Goal: Register for event/course

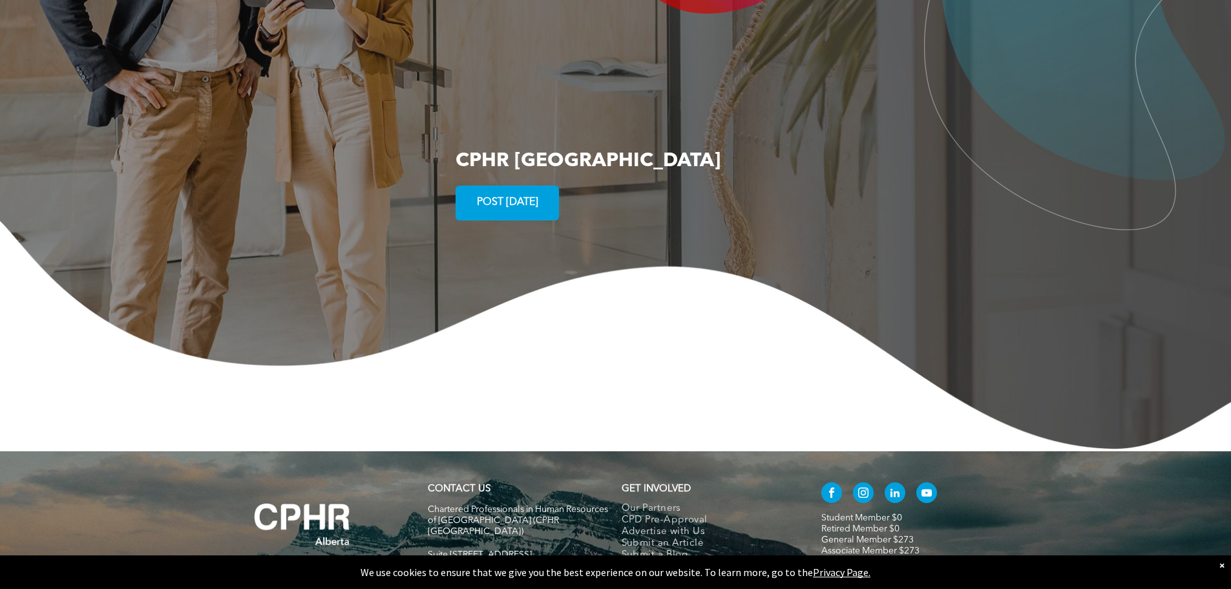
scroll to position [2486, 0]
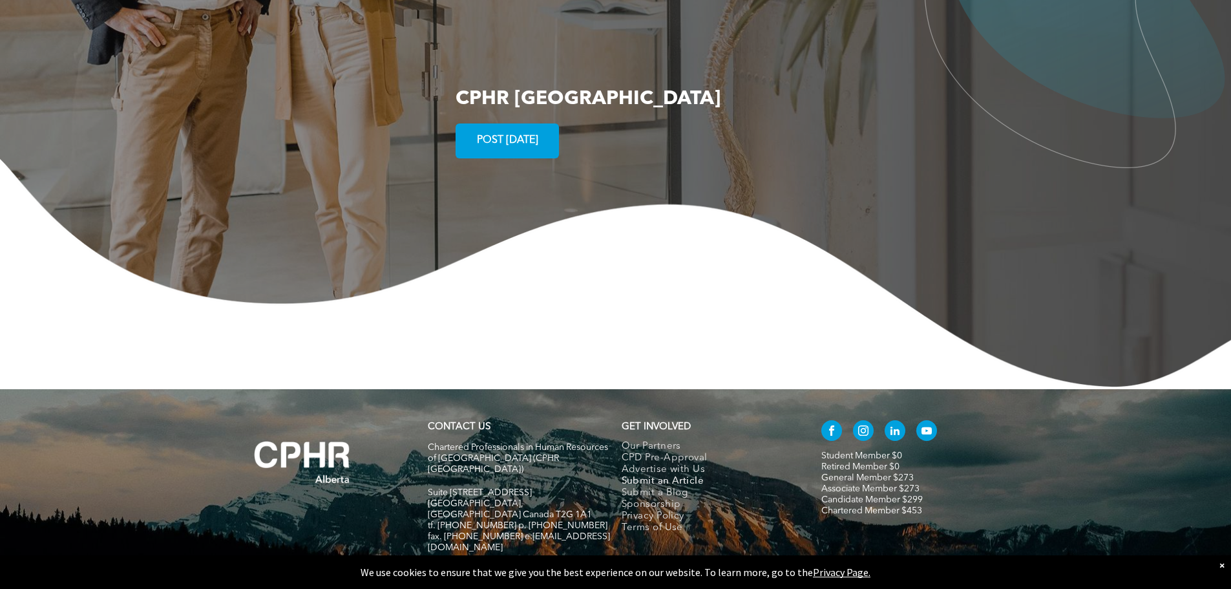
click at [670, 476] on span "Submit an Article" at bounding box center [663, 482] width 83 height 12
click at [654, 487] on span "Submit a Blog" at bounding box center [655, 493] width 67 height 12
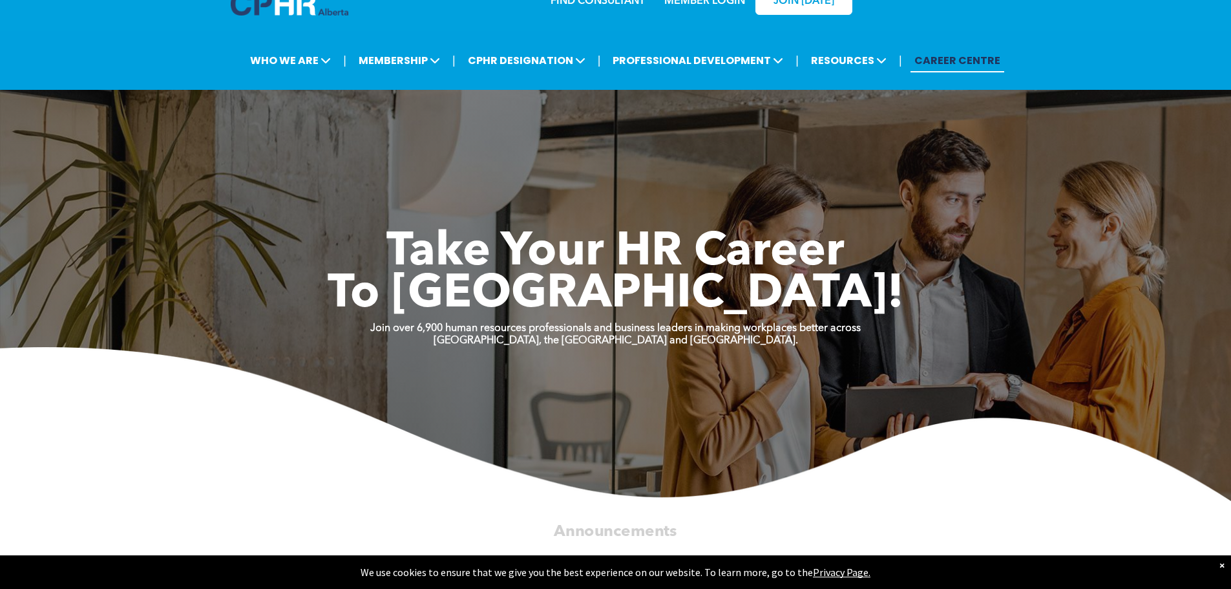
scroll to position [0, 0]
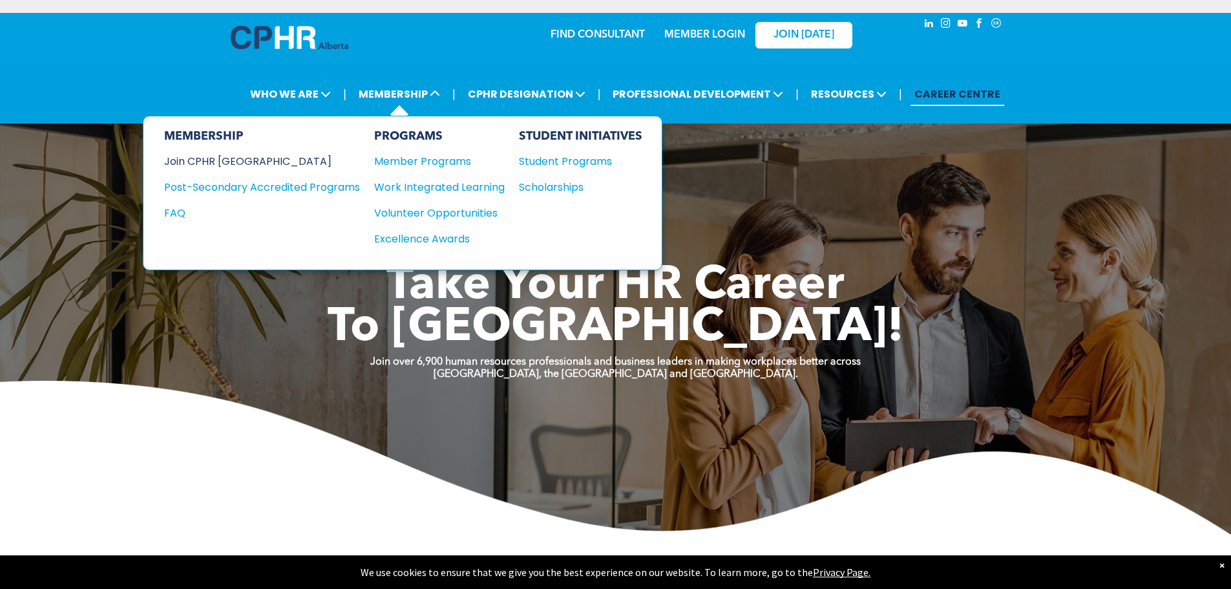
click at [235, 162] on div "Join CPHR [GEOGRAPHIC_DATA]" at bounding box center [252, 161] width 176 height 16
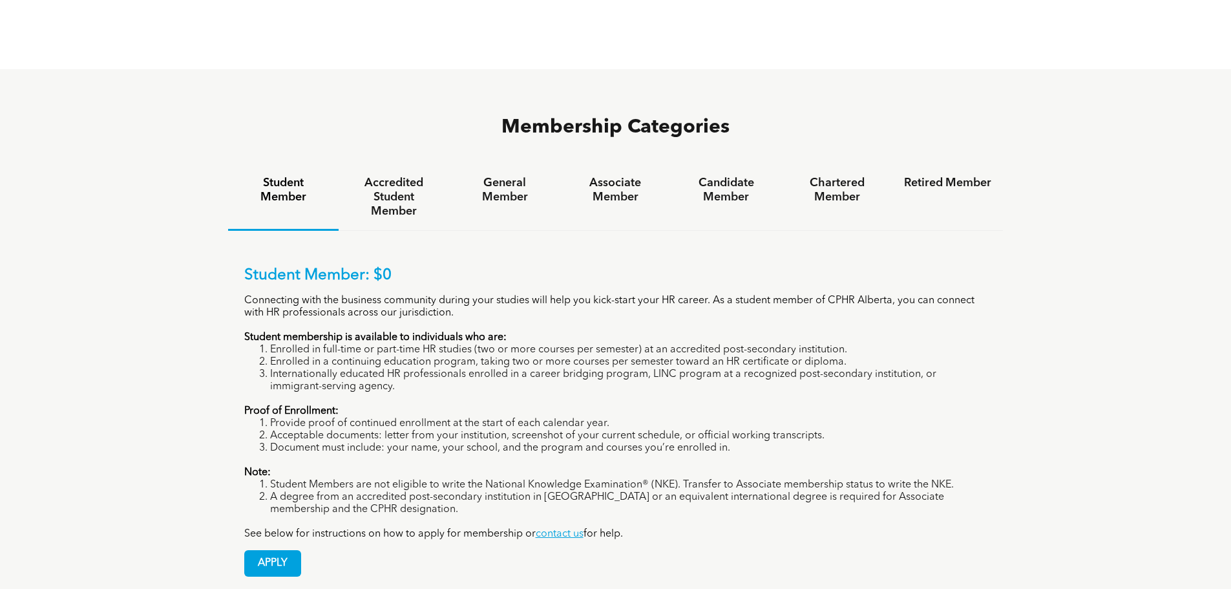
scroll to position [840, 0]
click at [504, 177] on h4 "General Member" at bounding box center [504, 191] width 87 height 28
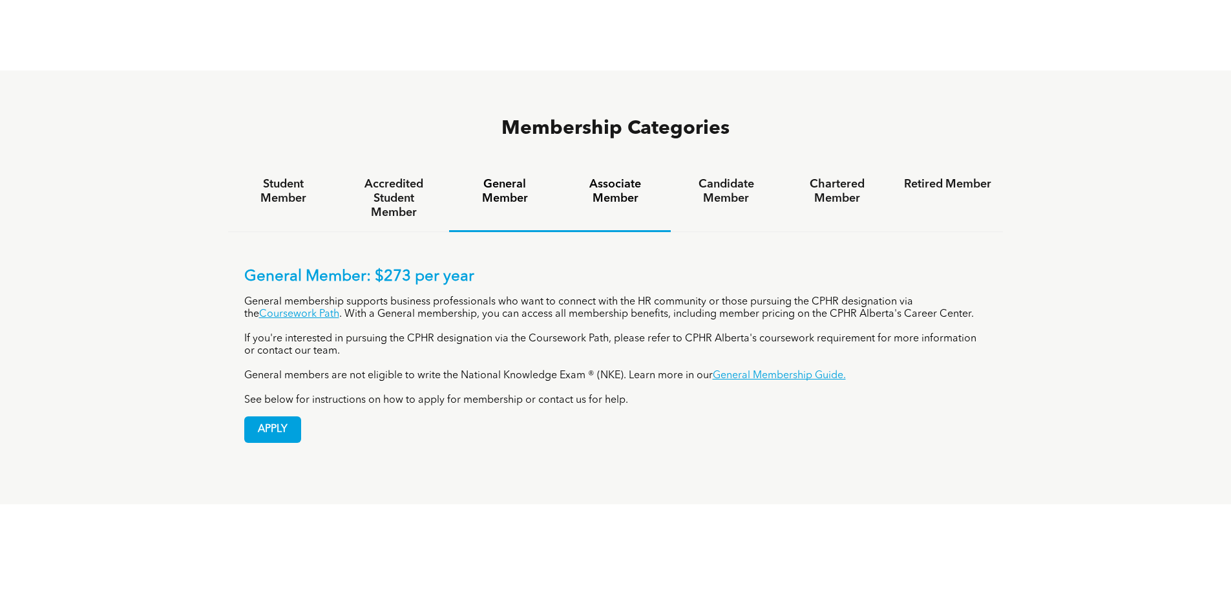
click at [608, 177] on h4 "Associate Member" at bounding box center [615, 191] width 87 height 28
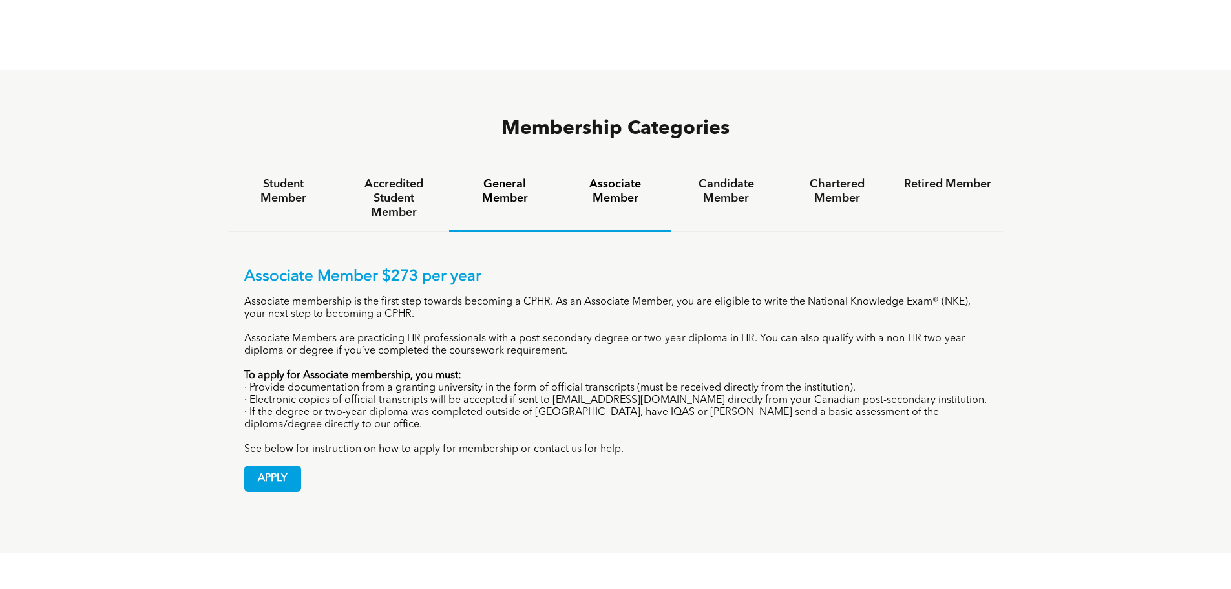
click at [508, 177] on h4 "General Member" at bounding box center [504, 191] width 87 height 28
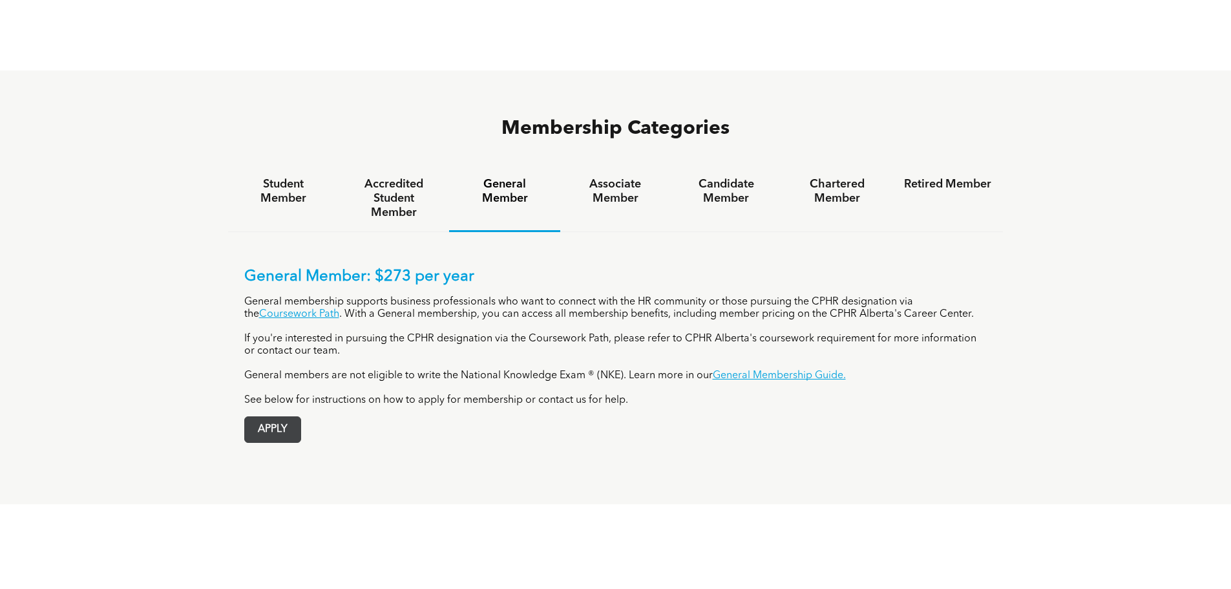
click at [268, 417] on span "APPLY" at bounding box center [273, 429] width 56 height 25
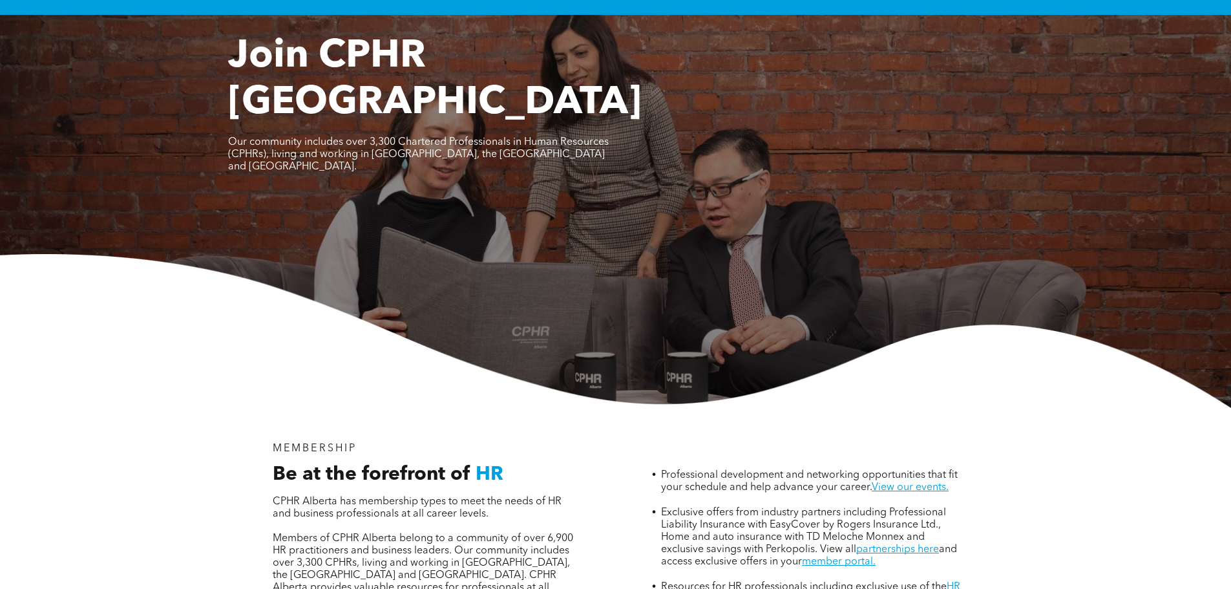
scroll to position [0, 0]
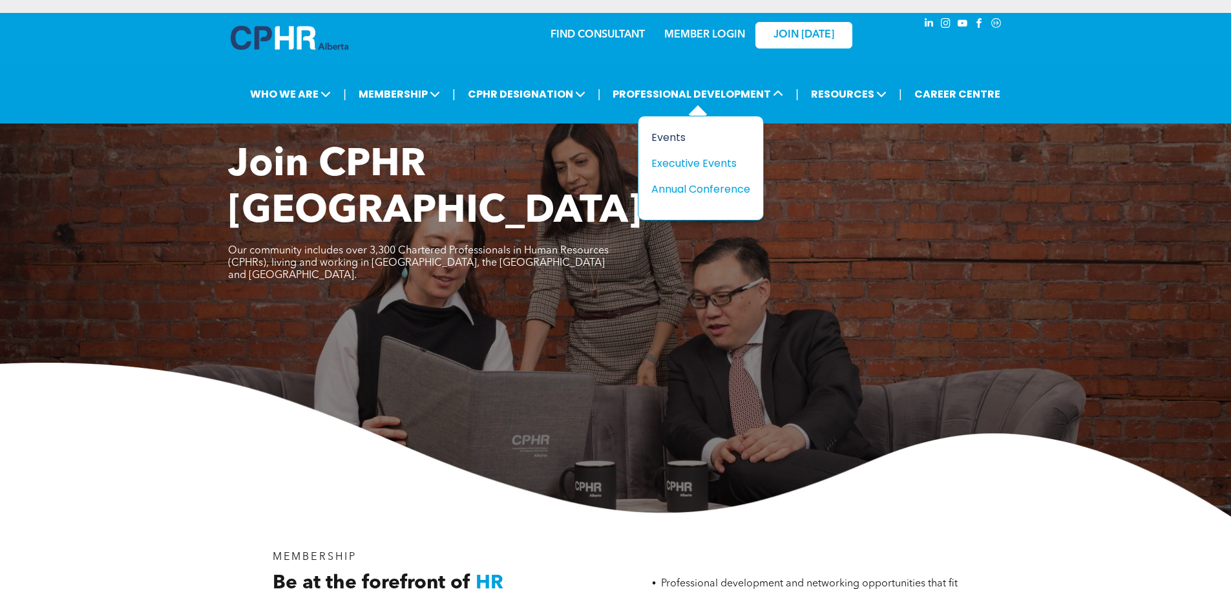
click at [666, 140] on div "Events" at bounding box center [696, 137] width 89 height 16
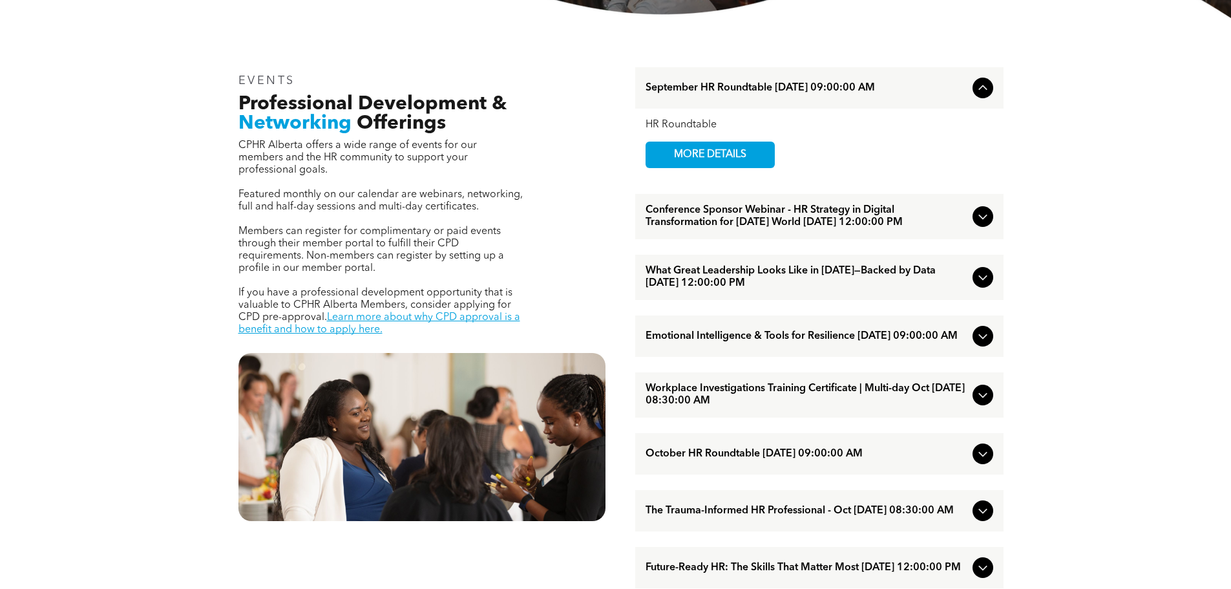
scroll to position [452, 0]
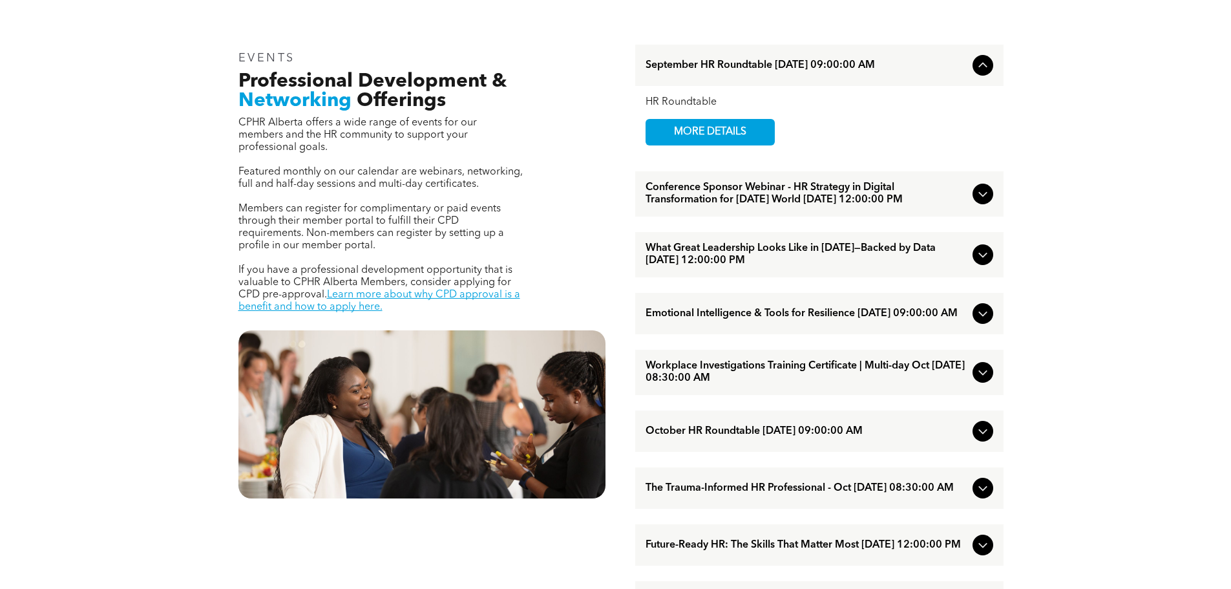
click at [975, 380] on icon at bounding box center [983, 373] width 16 height 16
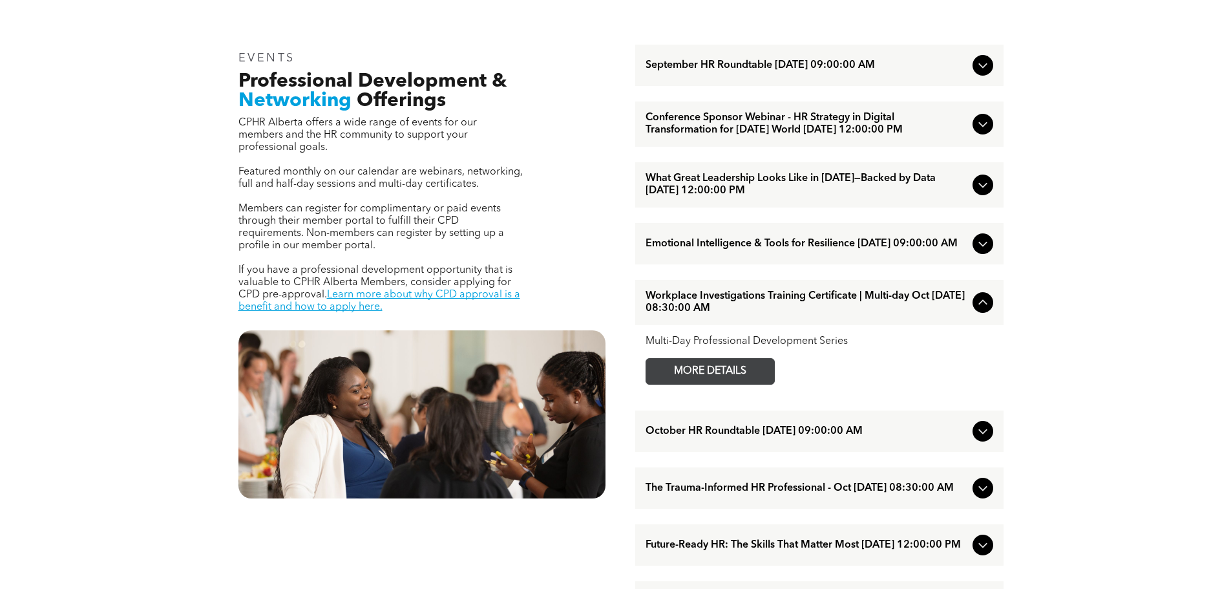
click at [752, 384] on span "MORE DETAILS" at bounding box center [710, 371] width 102 height 25
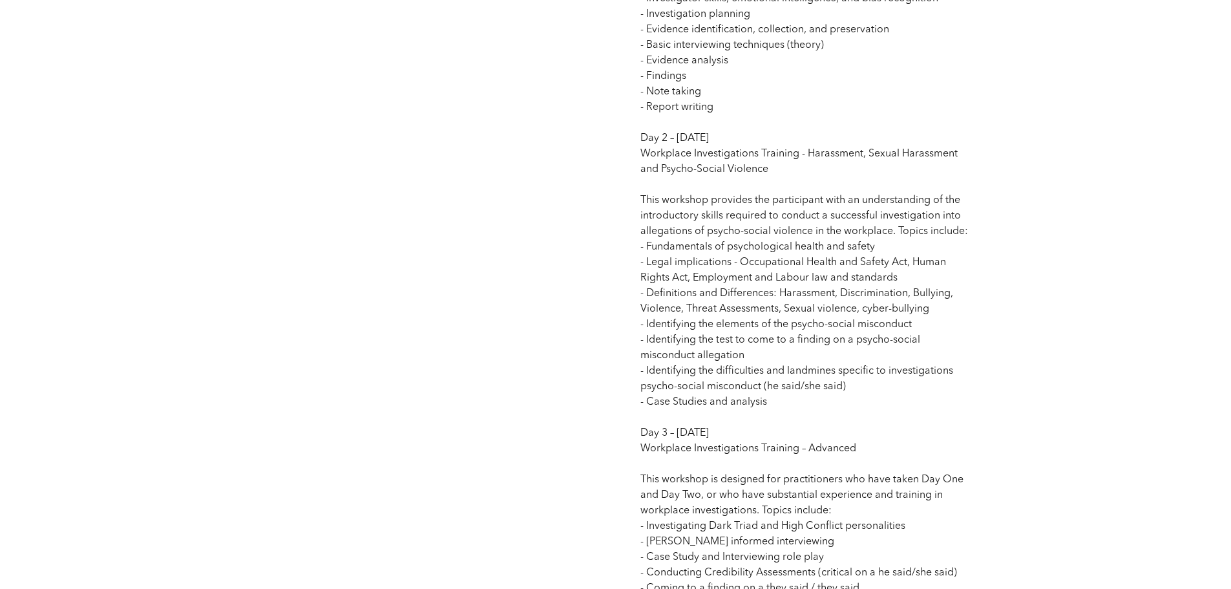
scroll to position [1487, 0]
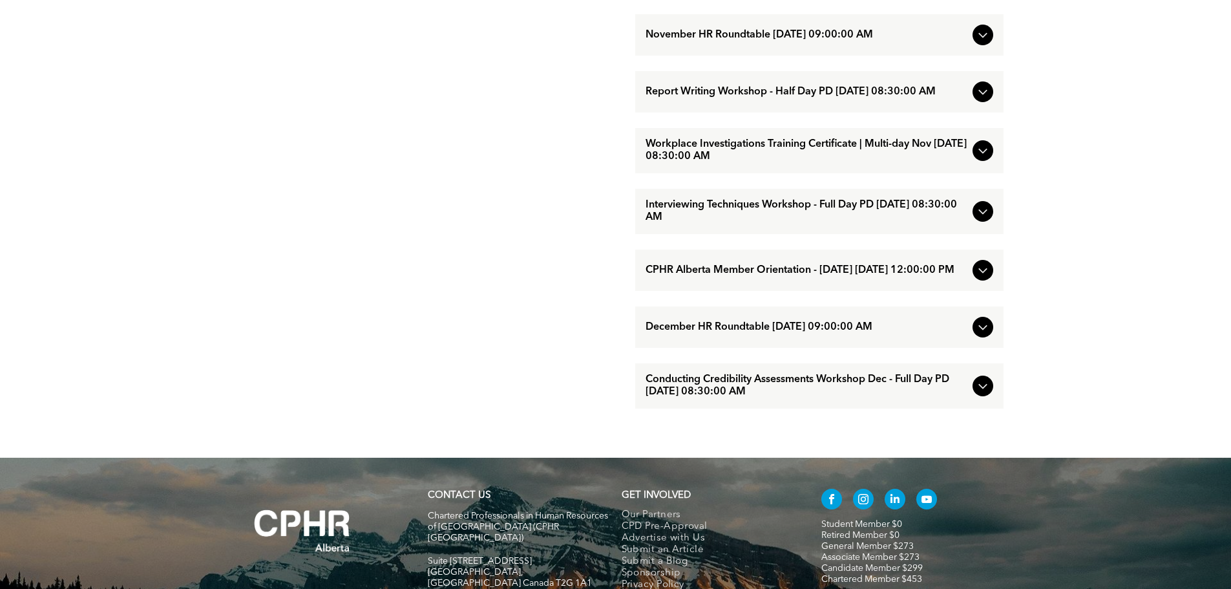
scroll to position [1293, 0]
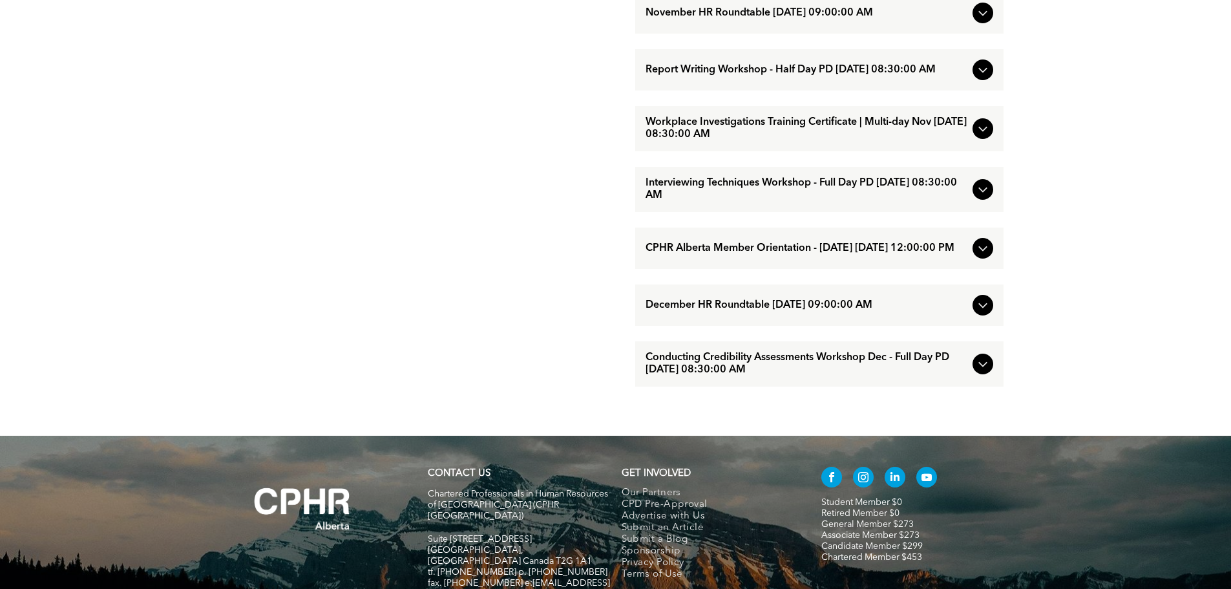
click at [713, 376] on span "Conducting Credibility Assessments Workshop Dec - Full Day PD [DATE] 08:30:00 AM" at bounding box center [807, 364] width 322 height 25
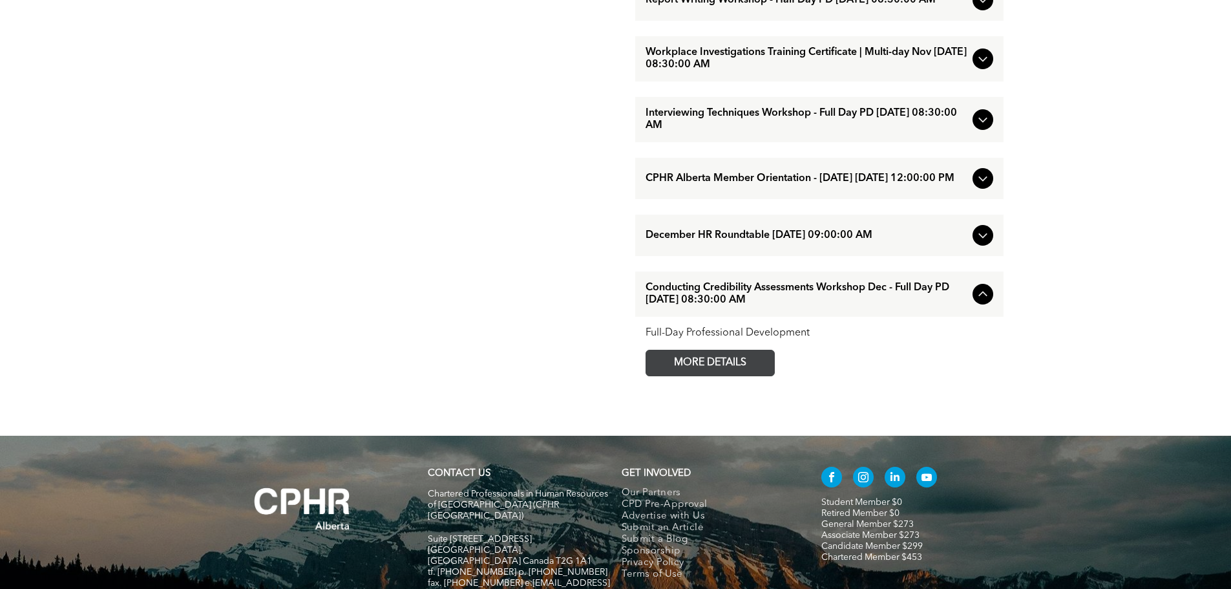
click at [714, 376] on span "MORE DETAILS" at bounding box center [710, 362] width 102 height 25
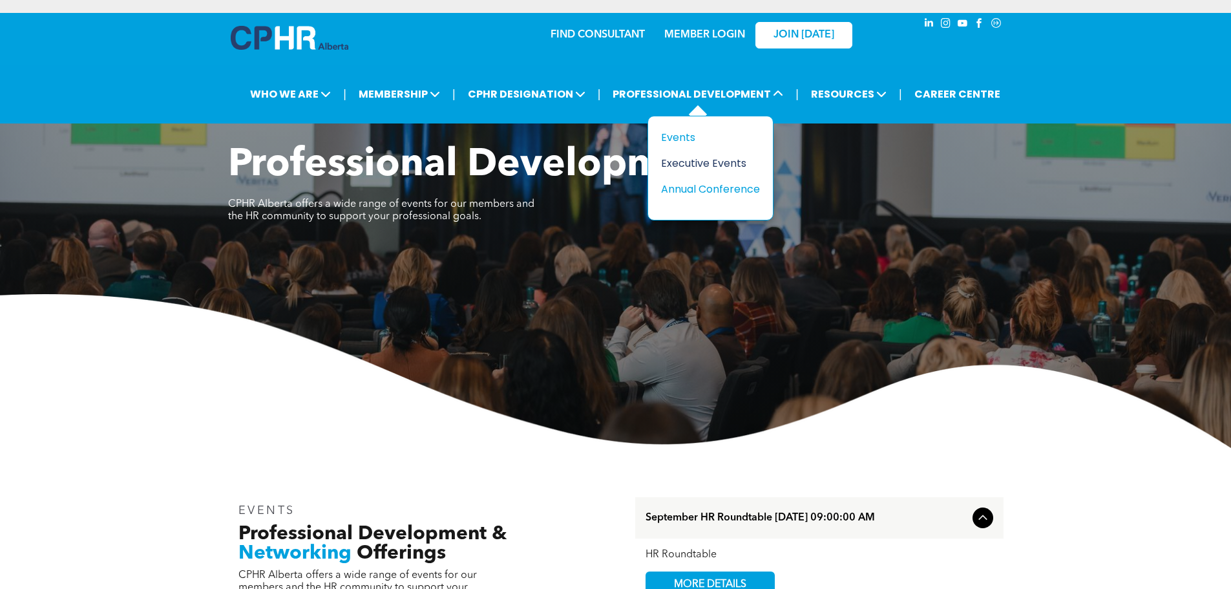
click at [675, 167] on div "Executive Events" at bounding box center [705, 163] width 89 height 16
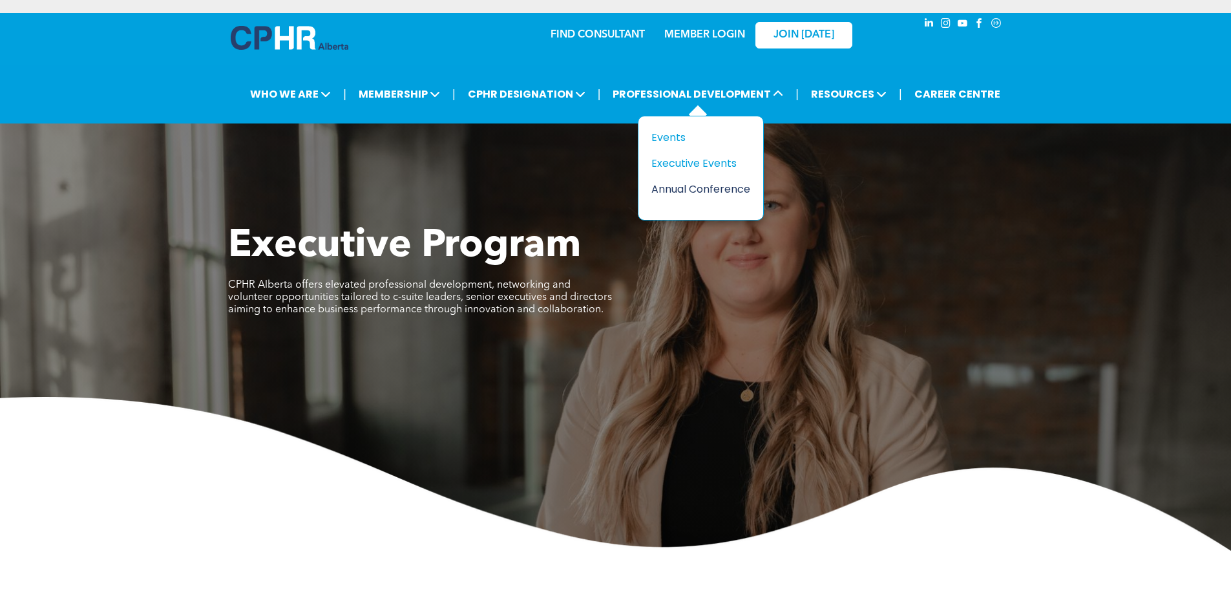
click at [701, 189] on div "Annual Conference" at bounding box center [696, 189] width 89 height 16
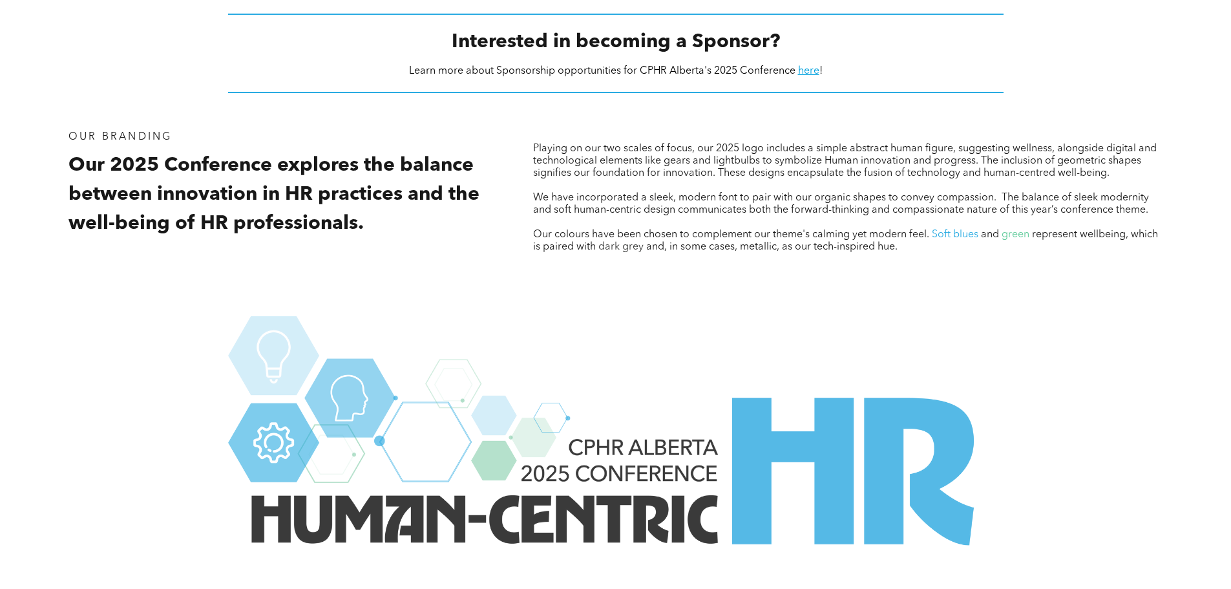
scroll to position [1357, 0]
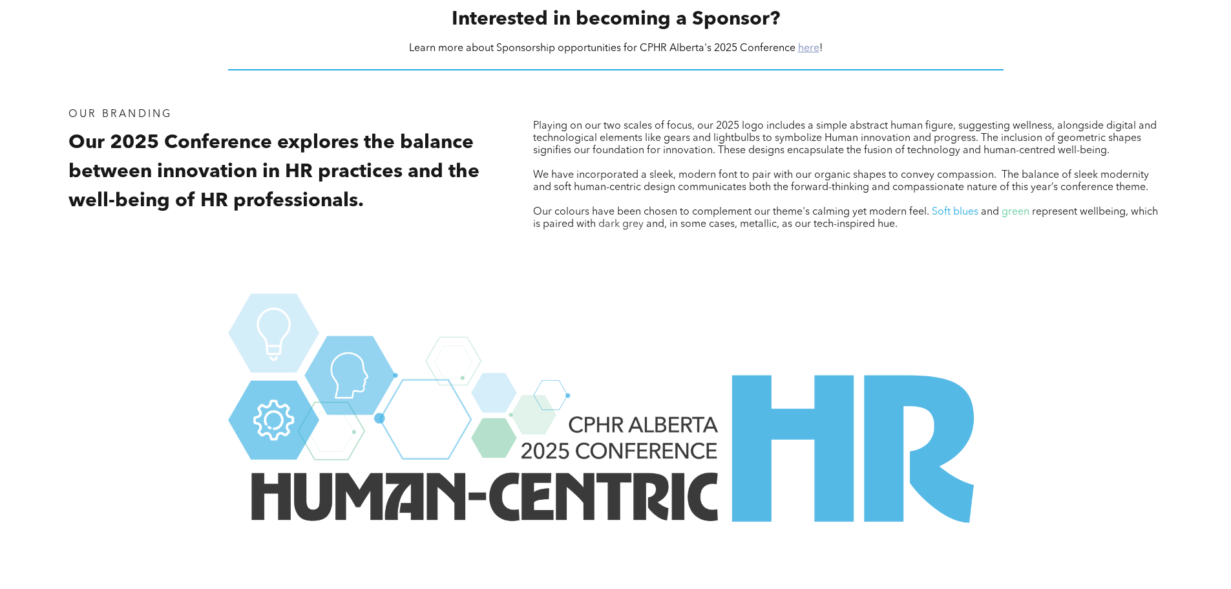
click at [807, 48] on link "here" at bounding box center [808, 48] width 21 height 10
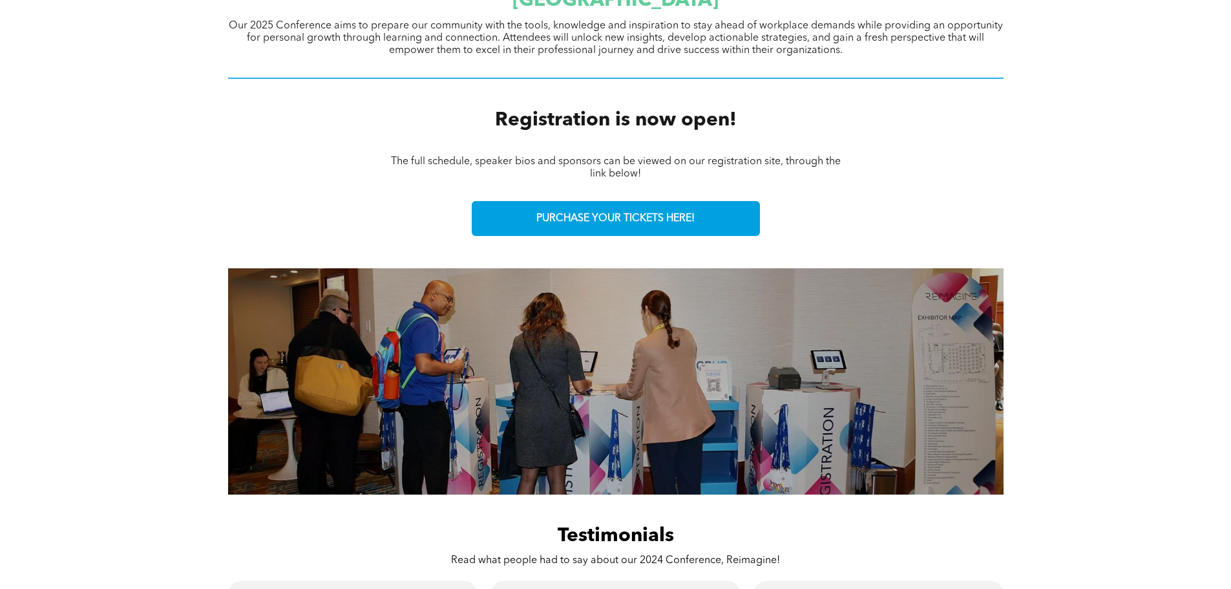
scroll to position [388, 0]
